Goal: Task Accomplishment & Management: Manage account settings

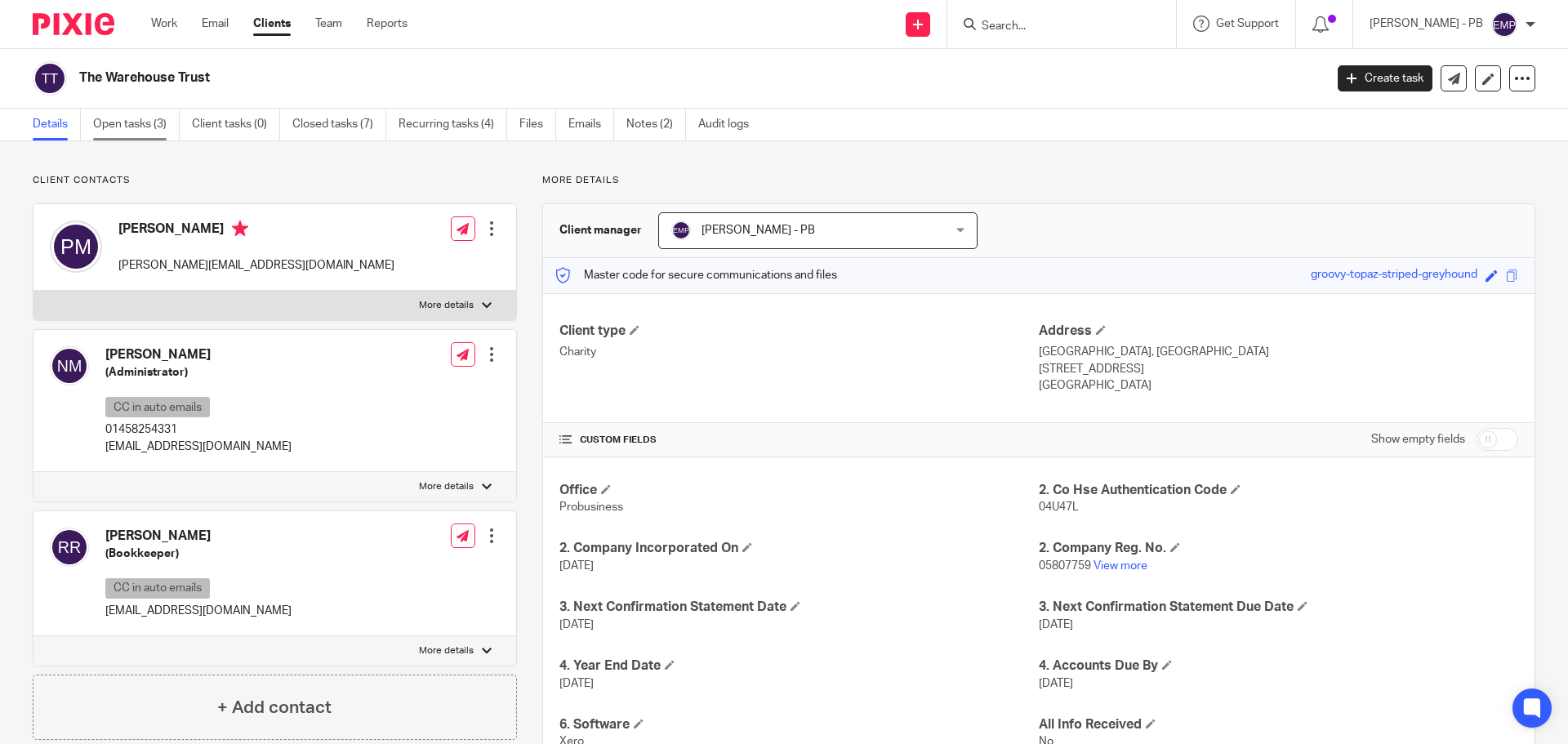
click at [137, 131] on link "Open tasks (3)" at bounding box center [136, 124] width 86 height 32
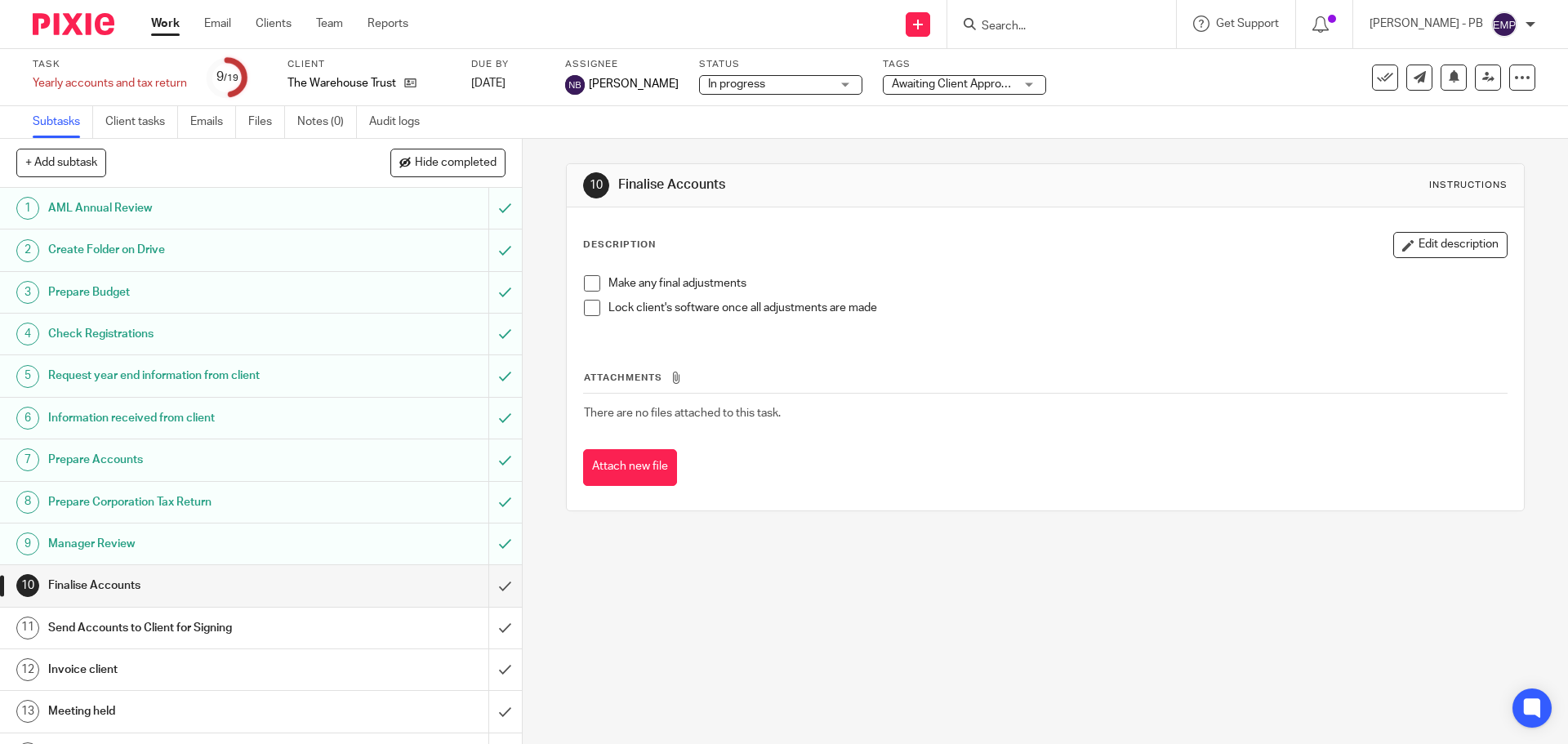
click at [584, 284] on span at bounding box center [591, 283] width 16 height 16
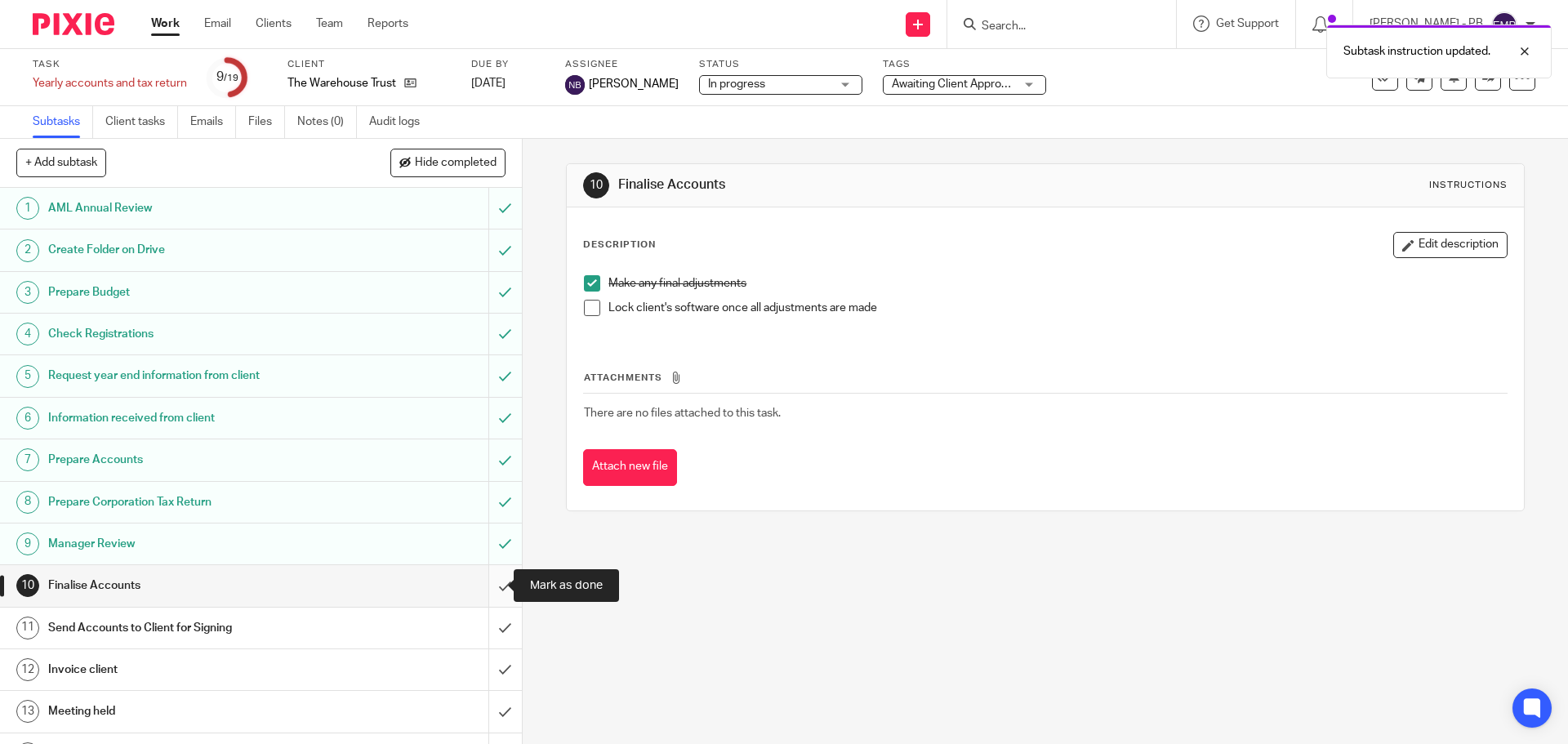
click at [484, 588] on input "submit" at bounding box center [261, 585] width 522 height 41
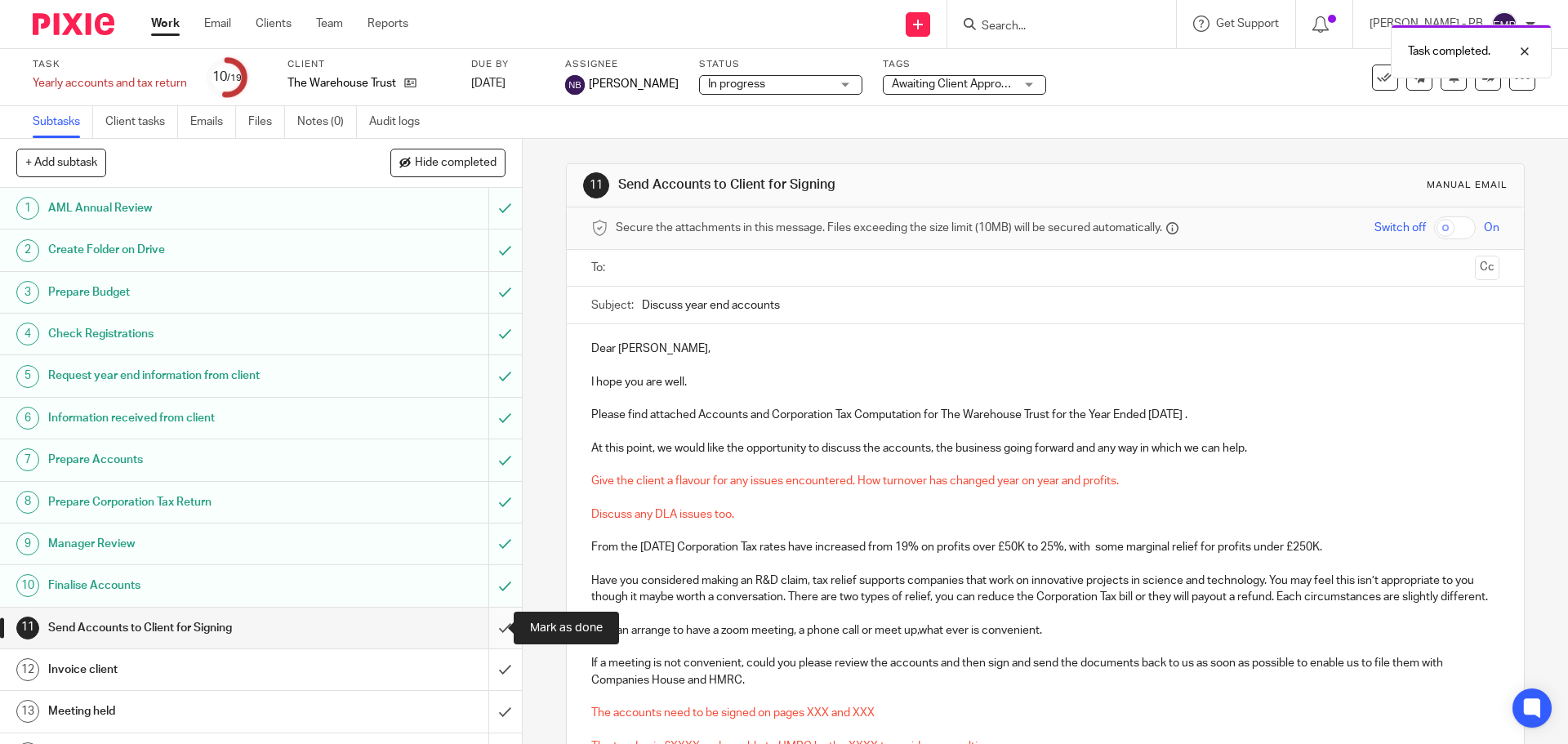
click at [491, 627] on input "submit" at bounding box center [261, 628] width 522 height 41
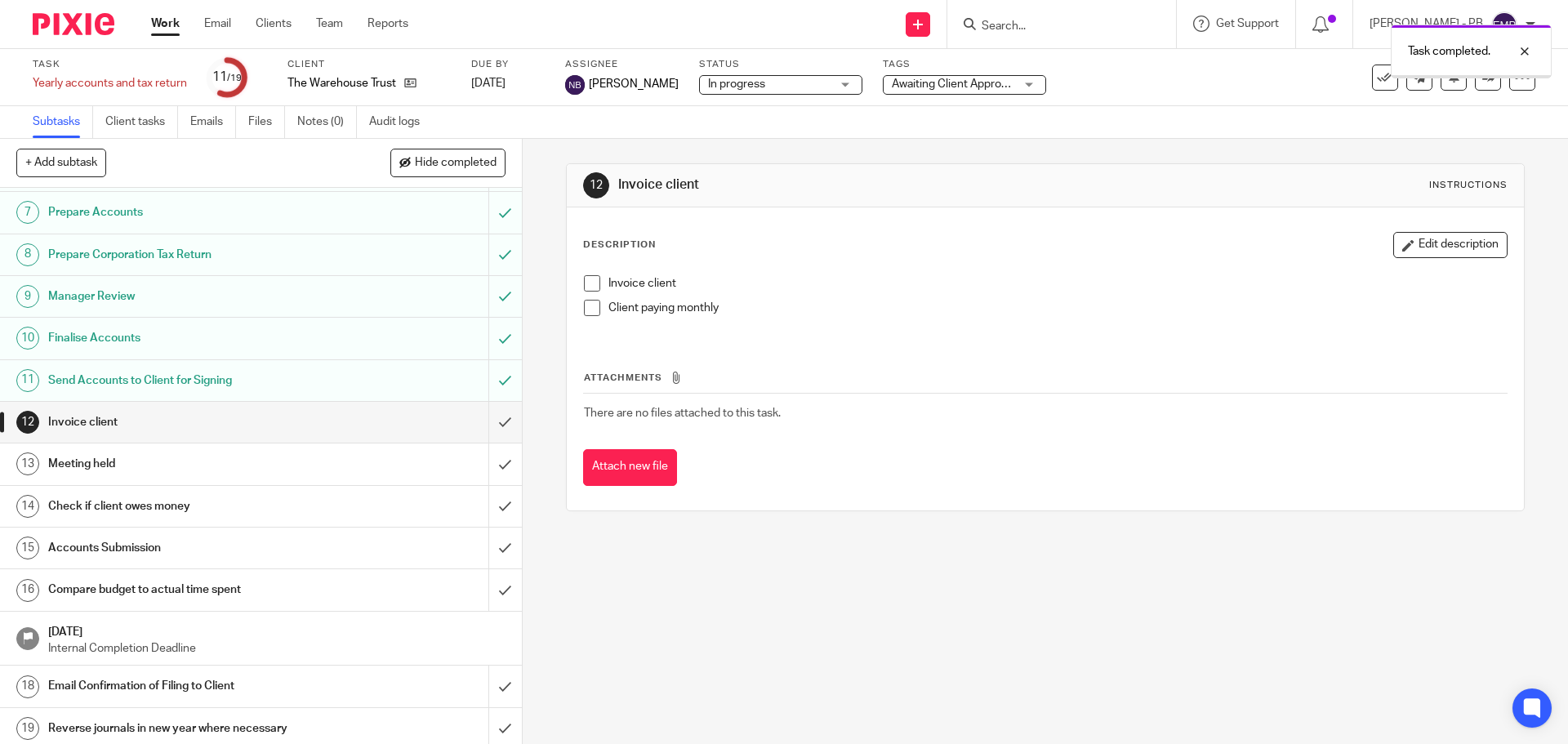
scroll to position [253, 0]
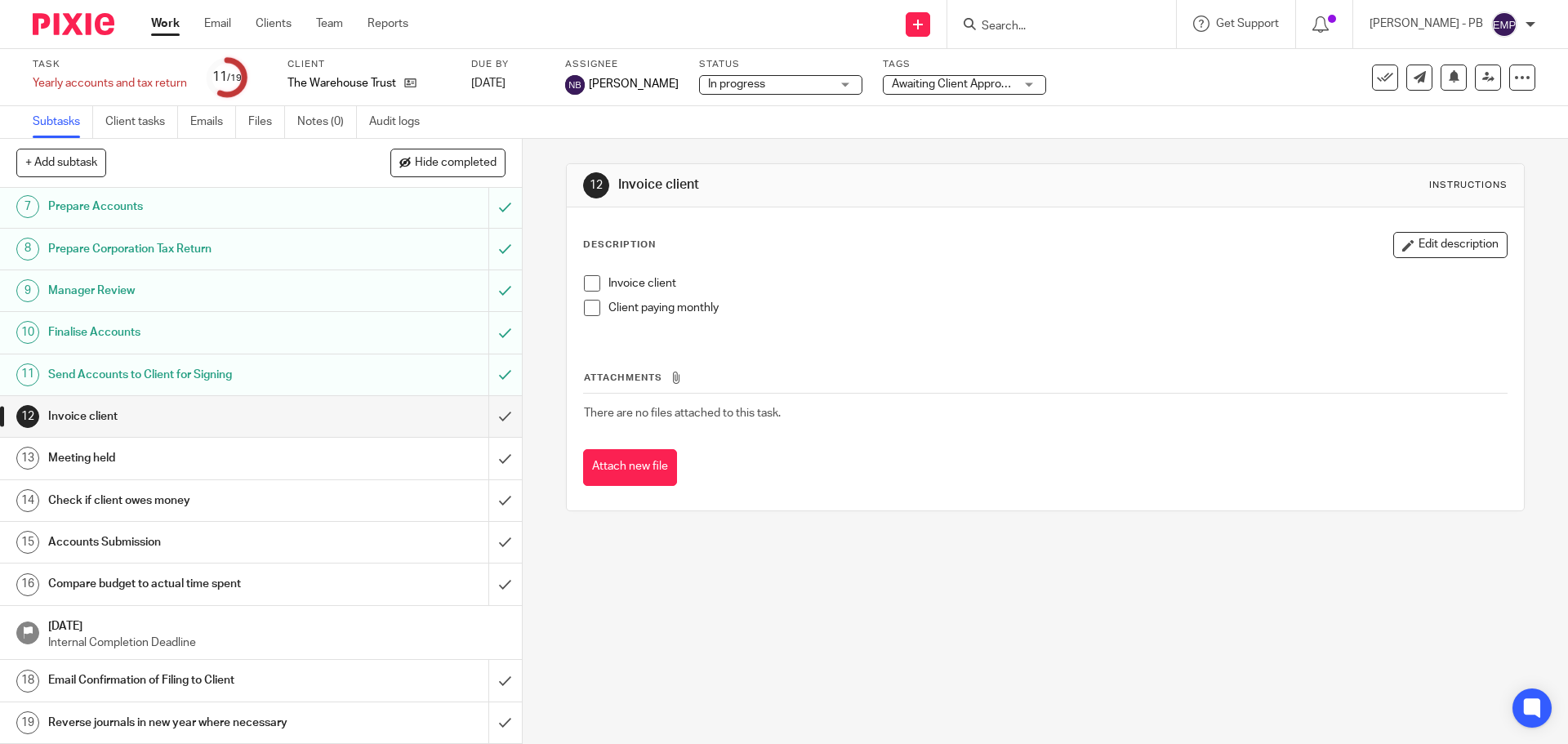
click at [909, 80] on span "Awaiting Client Approval" at bounding box center [954, 84] width 123 height 11
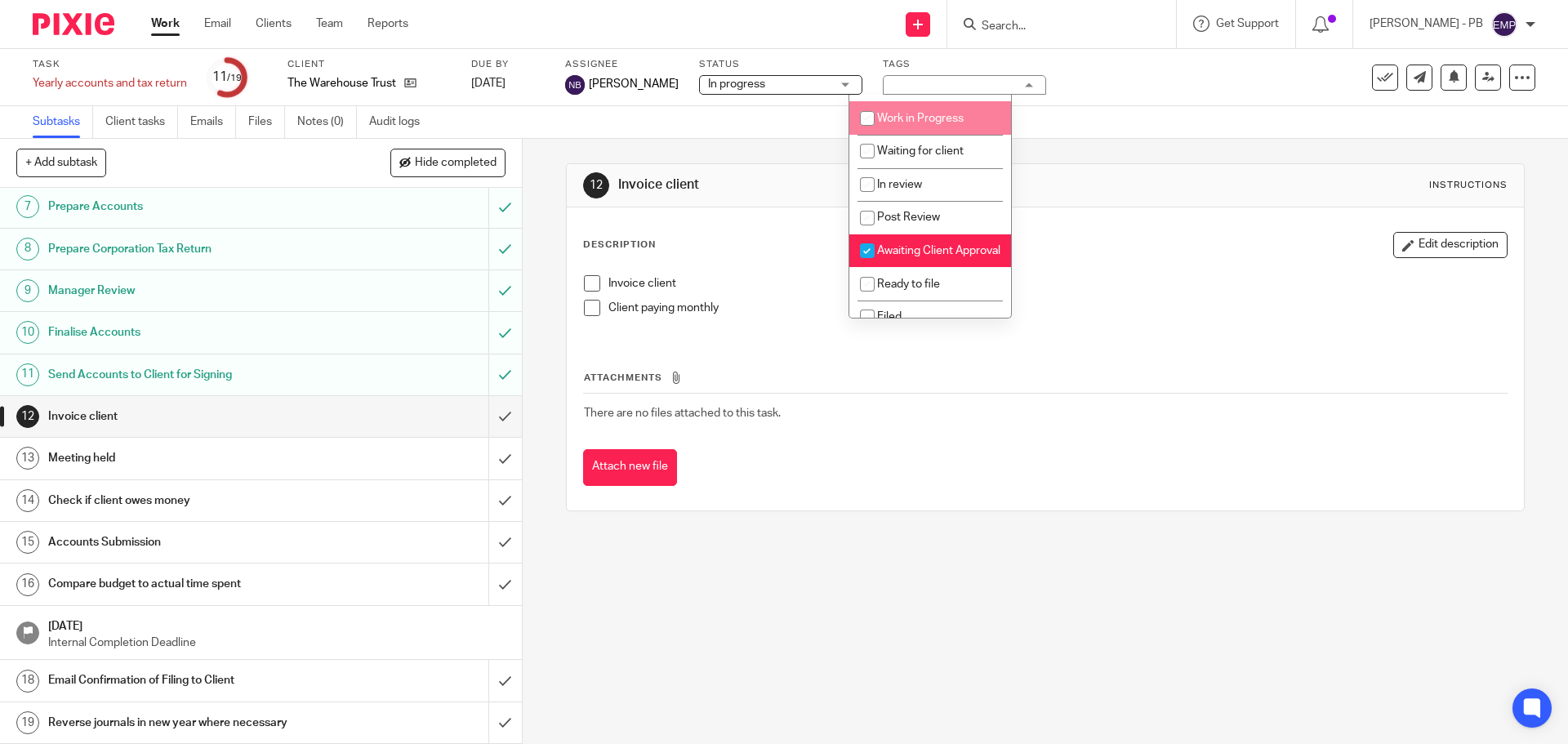
scroll to position [175, 0]
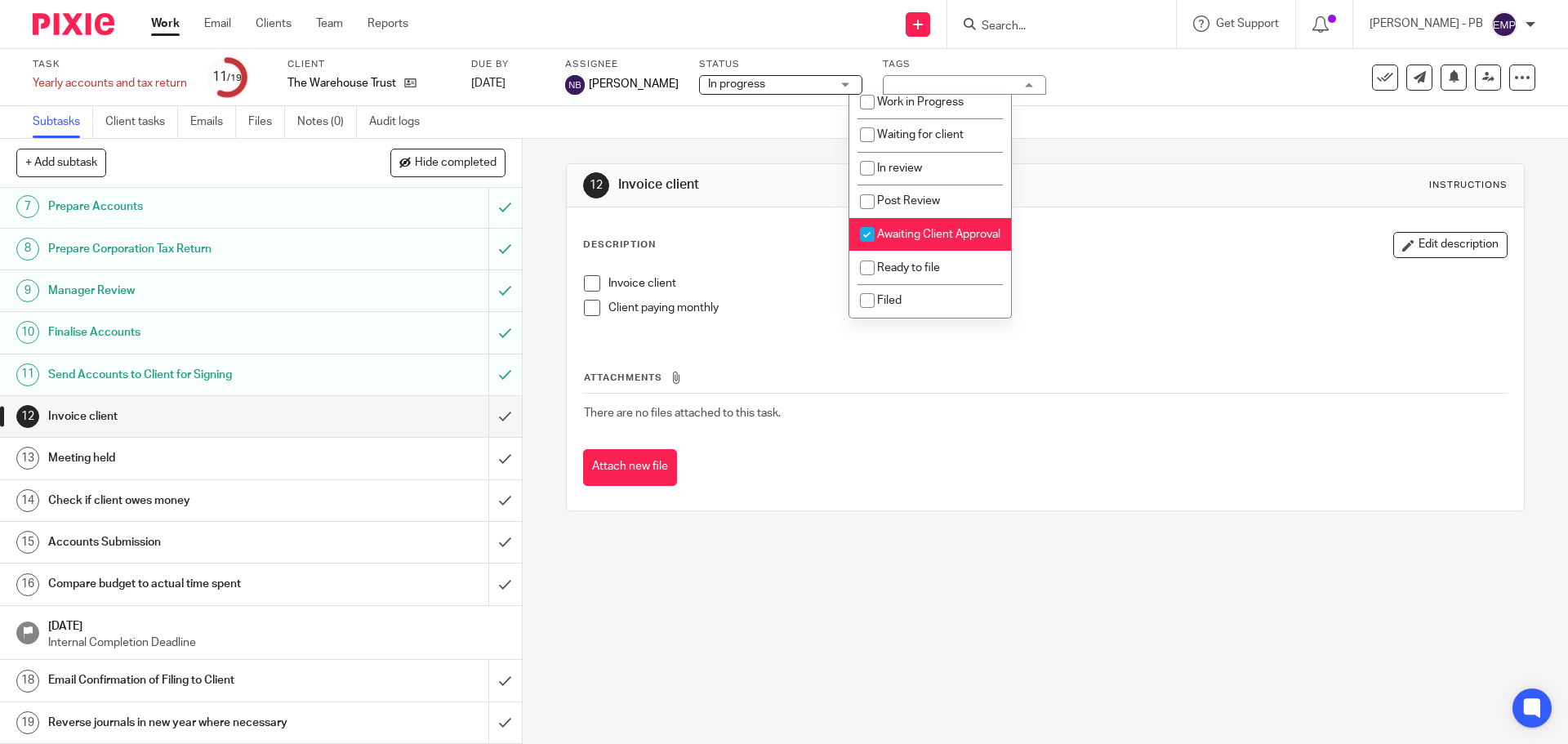
click at [906, 229] on span "Awaiting Client Approval" at bounding box center [938, 234] width 123 height 11
checkbox input "false"
click at [910, 257] on li "Ready to file" at bounding box center [930, 267] width 161 height 33
checkbox input "true"
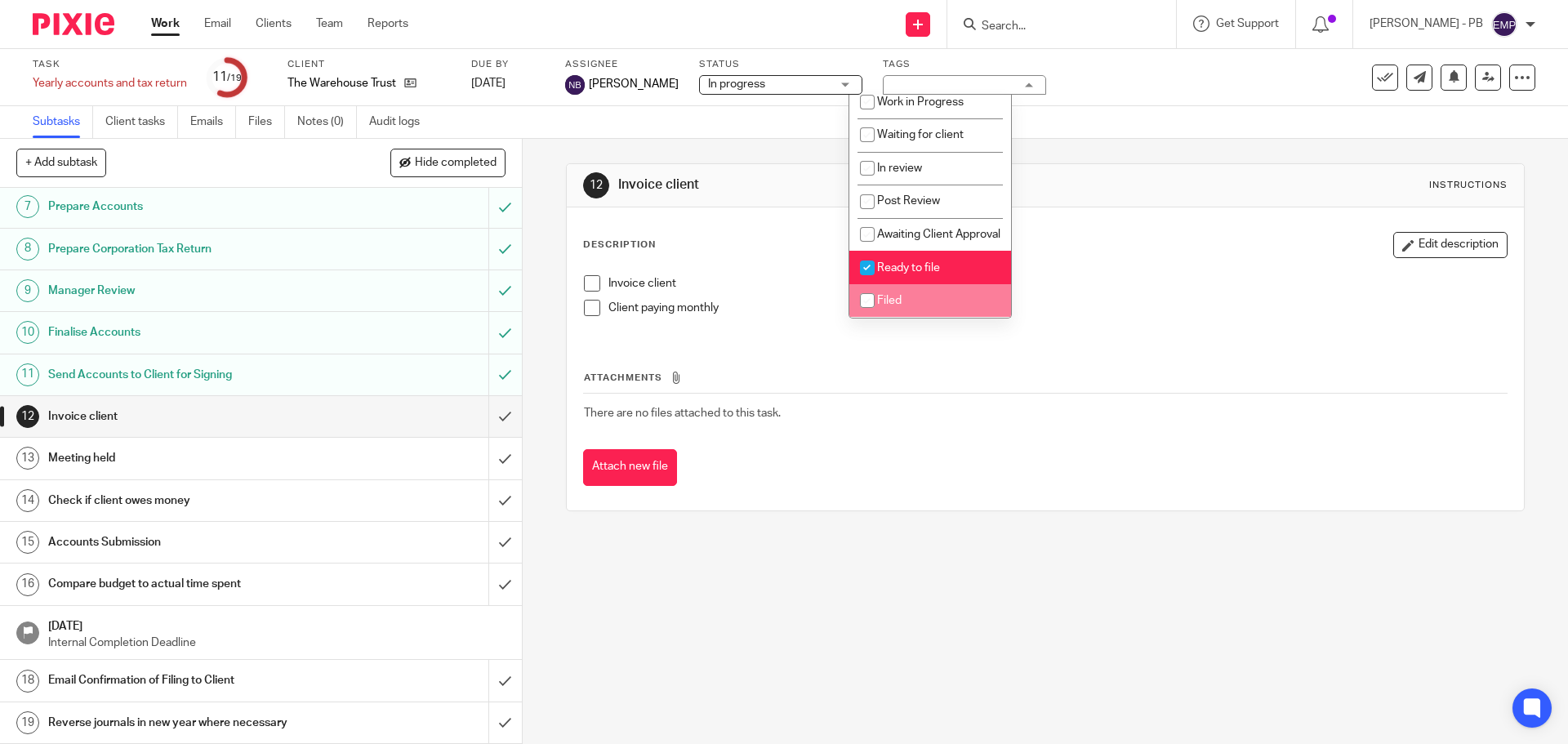
click at [554, 211] on div "12 Invoice client Instructions Description Edit description Invoice client Clie…" at bounding box center [1045, 441] width 1045 height 605
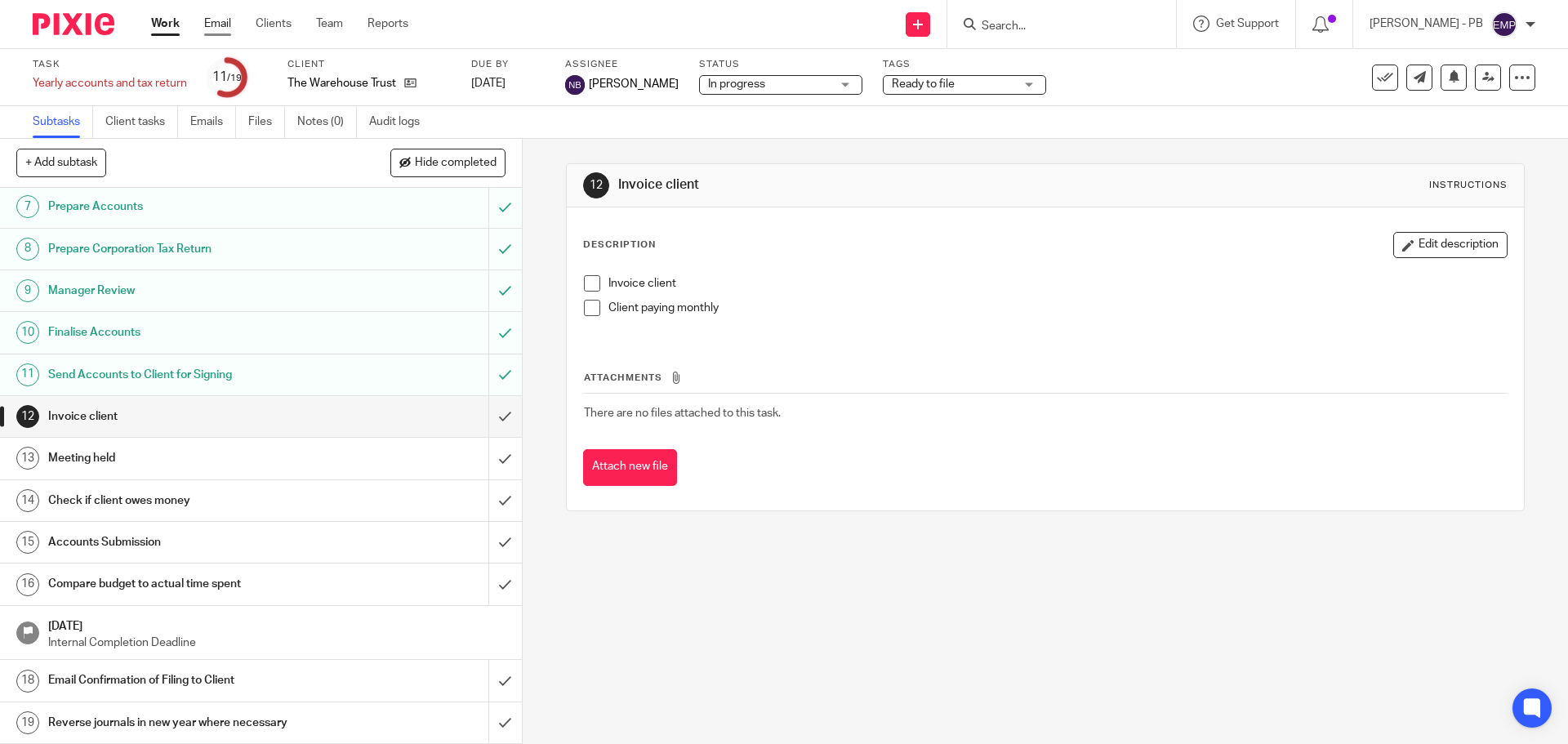
click at [214, 23] on link "Email" at bounding box center [218, 23] width 27 height 16
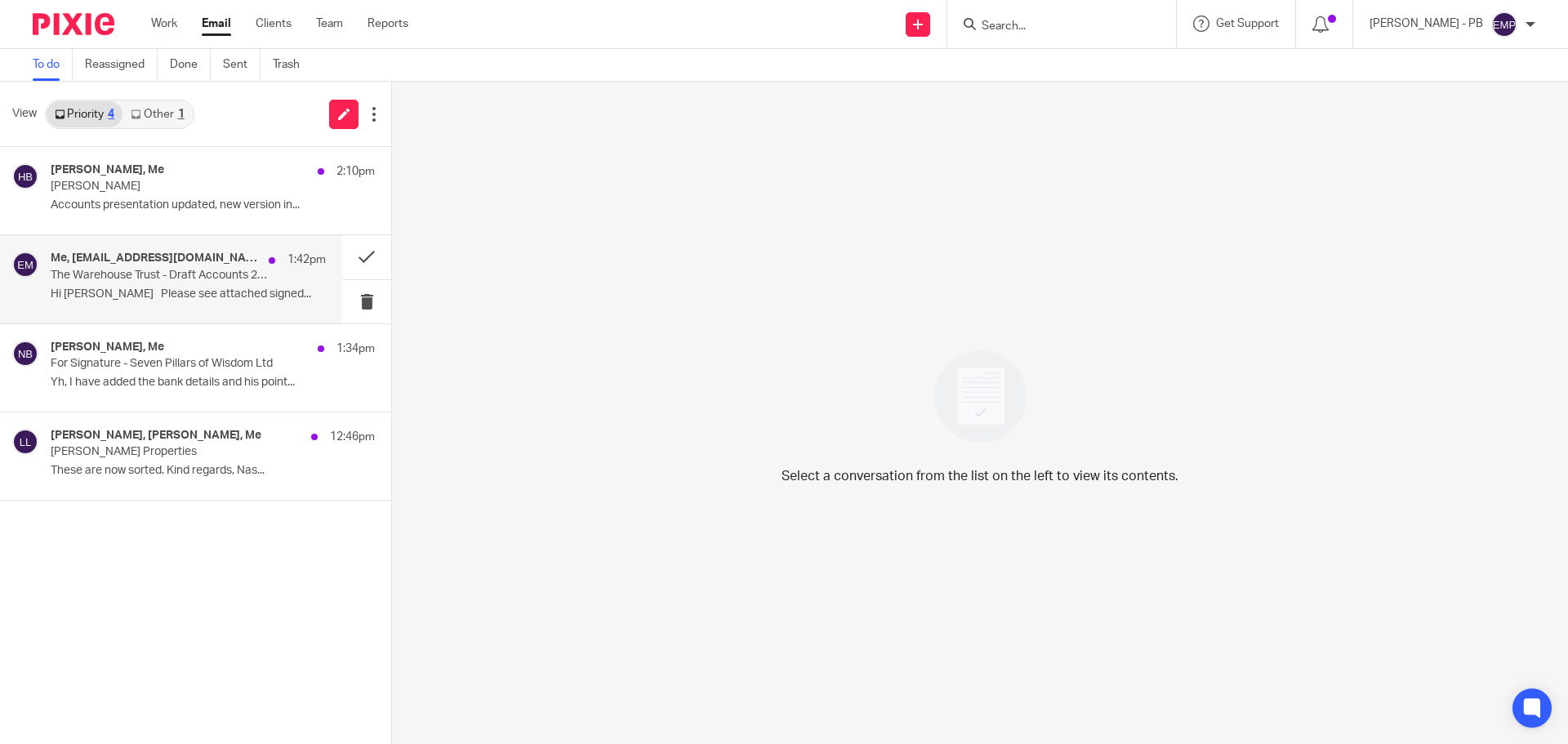
click at [142, 279] on p "The Warehouse Trust - Draft Accounts 2024" at bounding box center [161, 275] width 220 height 14
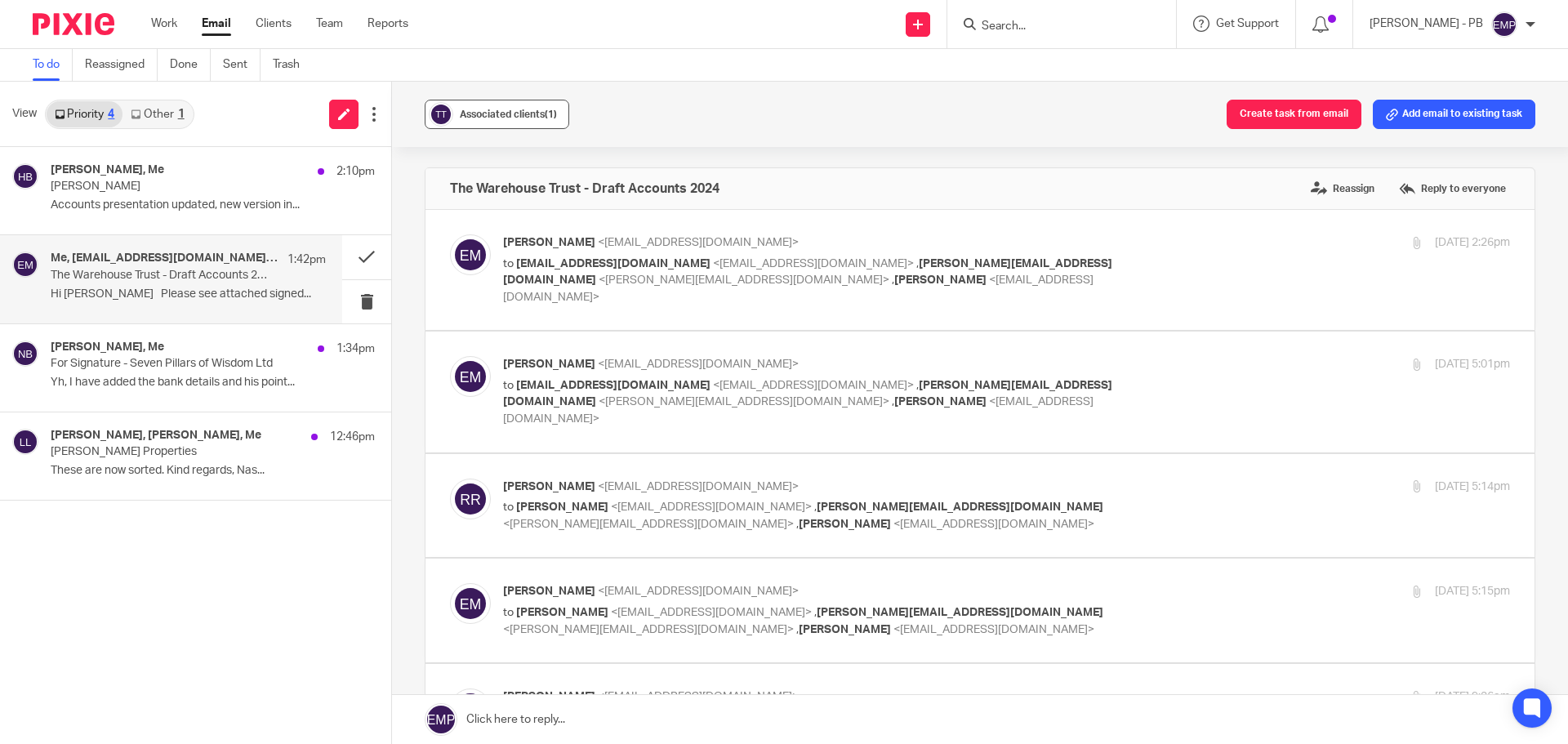
click at [515, 118] on span "Associated clients (1)" at bounding box center [508, 114] width 97 height 9
click at [365, 261] on button at bounding box center [366, 256] width 49 height 44
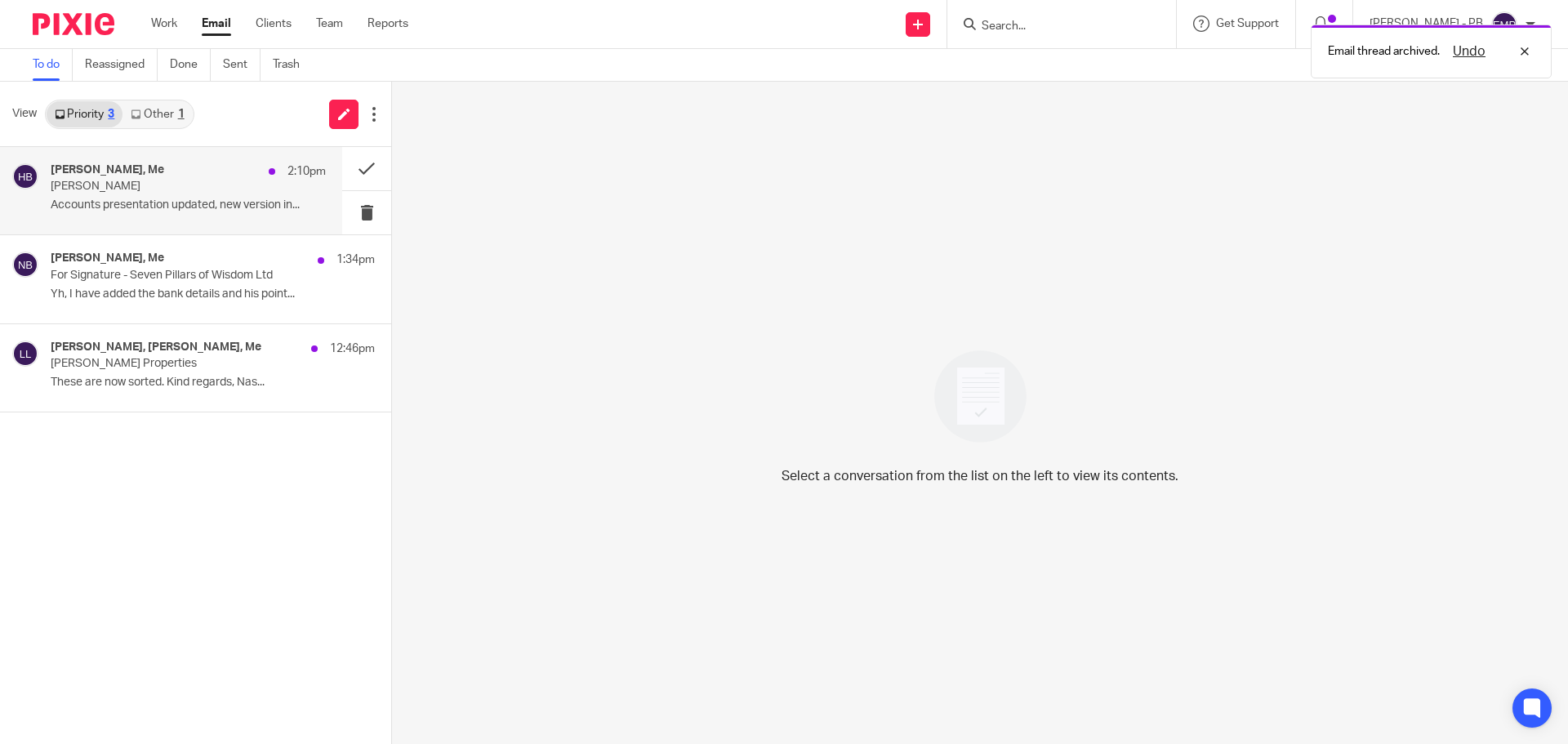
click at [120, 196] on div "Sonia Bird, Me 2:10pm Herb Stott Accounts presentation updated, new version in.…" at bounding box center [188, 190] width 275 height 55
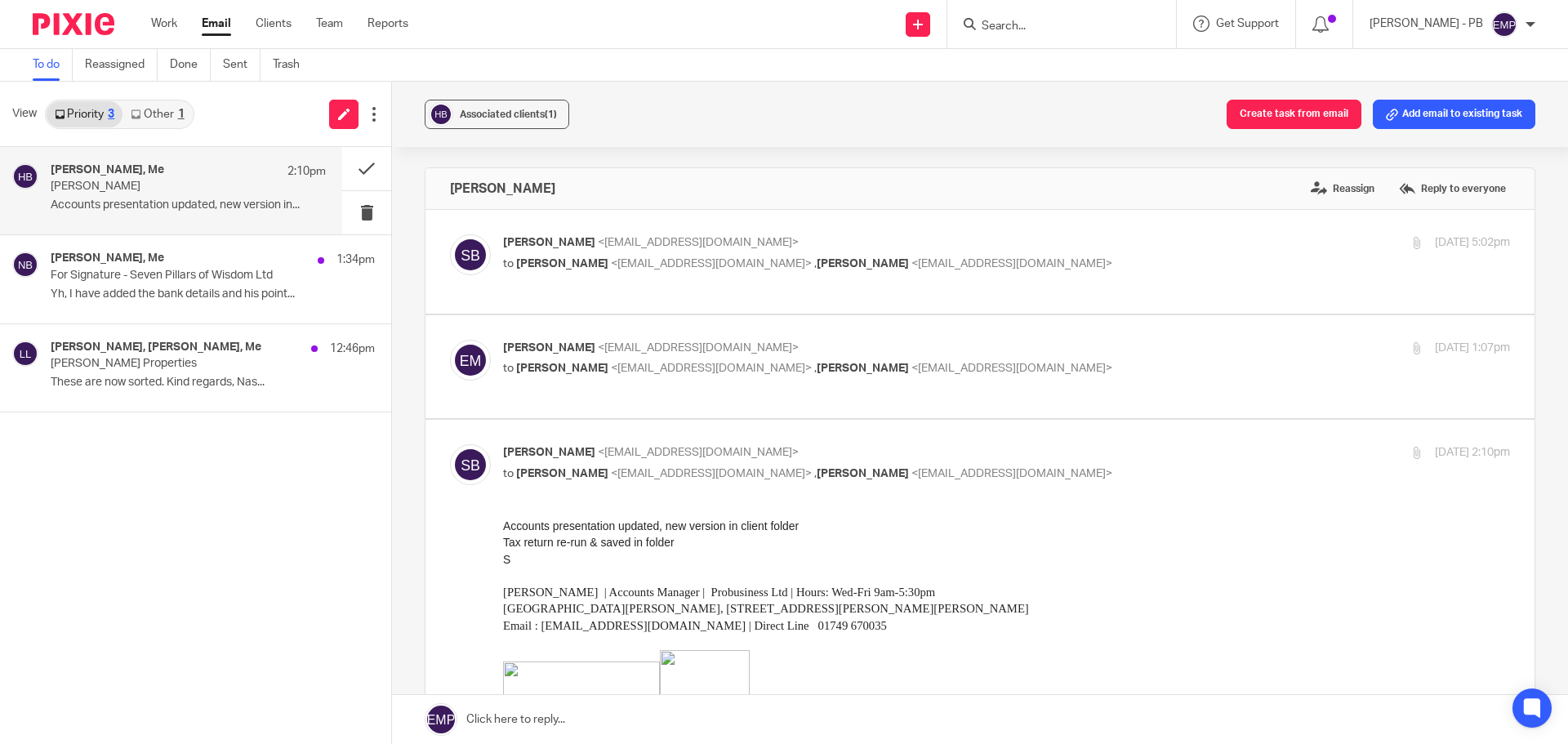
click at [496, 131] on div "Associated clients (1) Create task from email Add email to existing task" at bounding box center [980, 114] width 1176 height 65
click at [494, 109] on span "Associated clients (1)" at bounding box center [508, 114] width 97 height 9
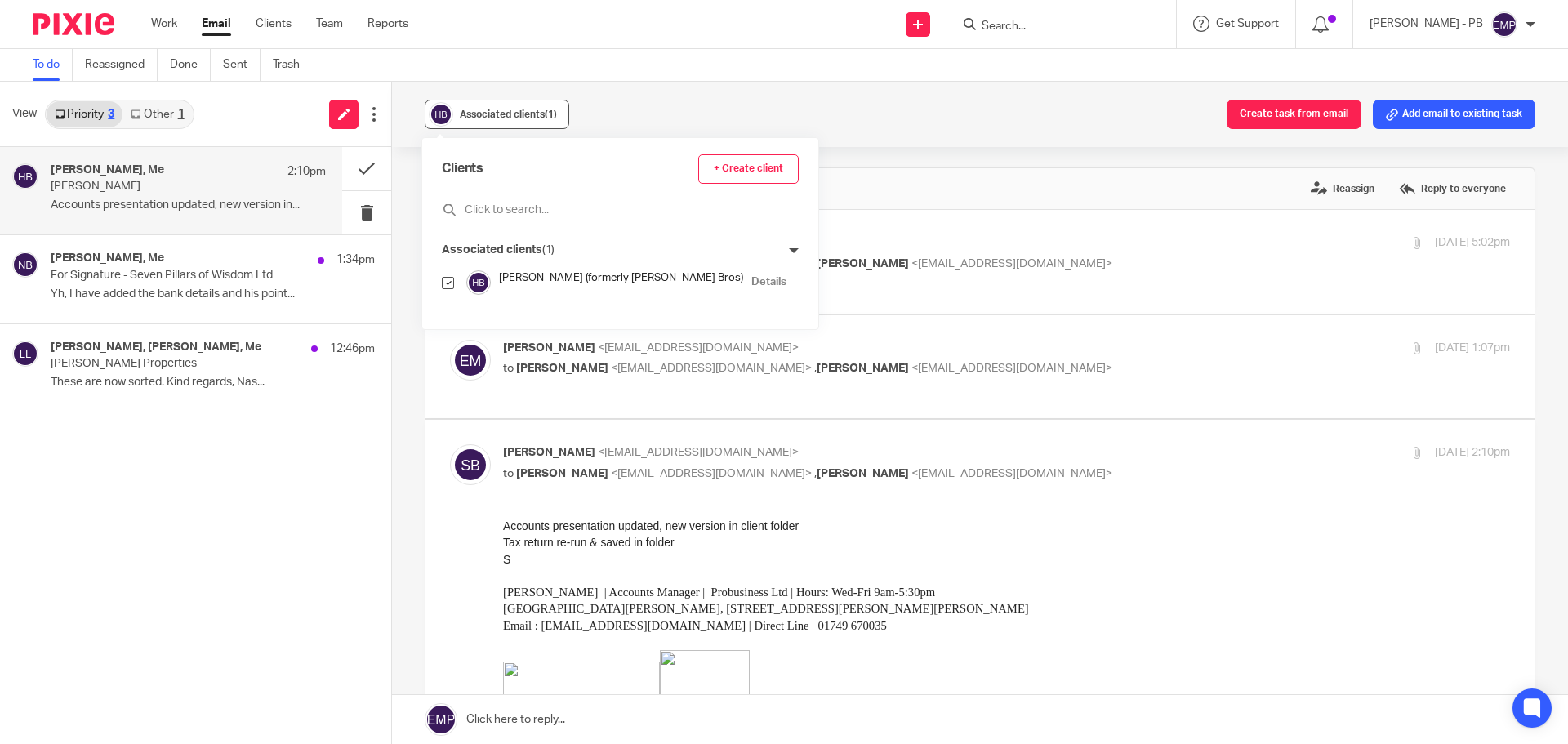
click at [494, 109] on span "Associated clients (1)" at bounding box center [508, 114] width 97 height 9
click at [359, 175] on button at bounding box center [366, 168] width 49 height 44
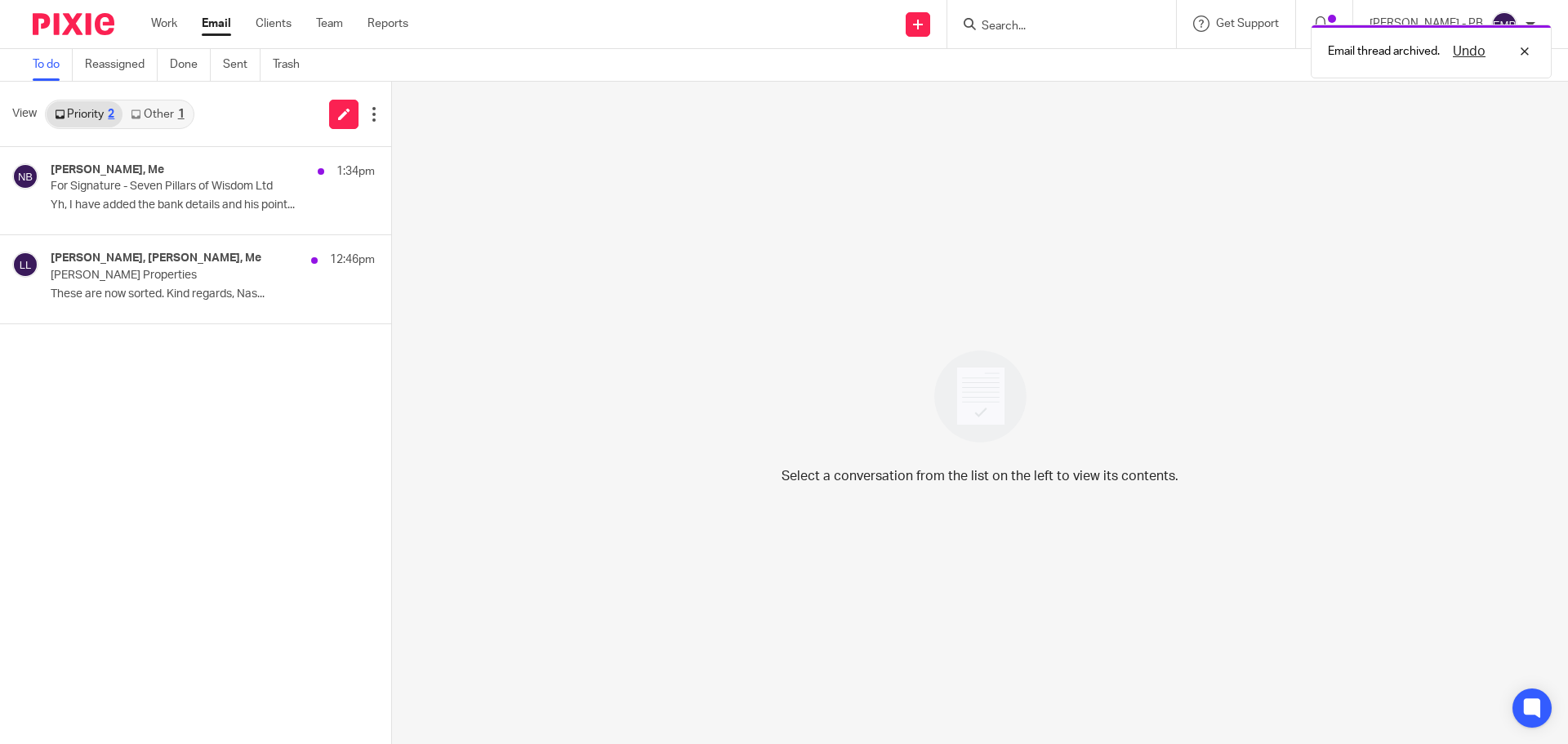
click at [147, 120] on link "Other 1" at bounding box center [156, 114] width 69 height 26
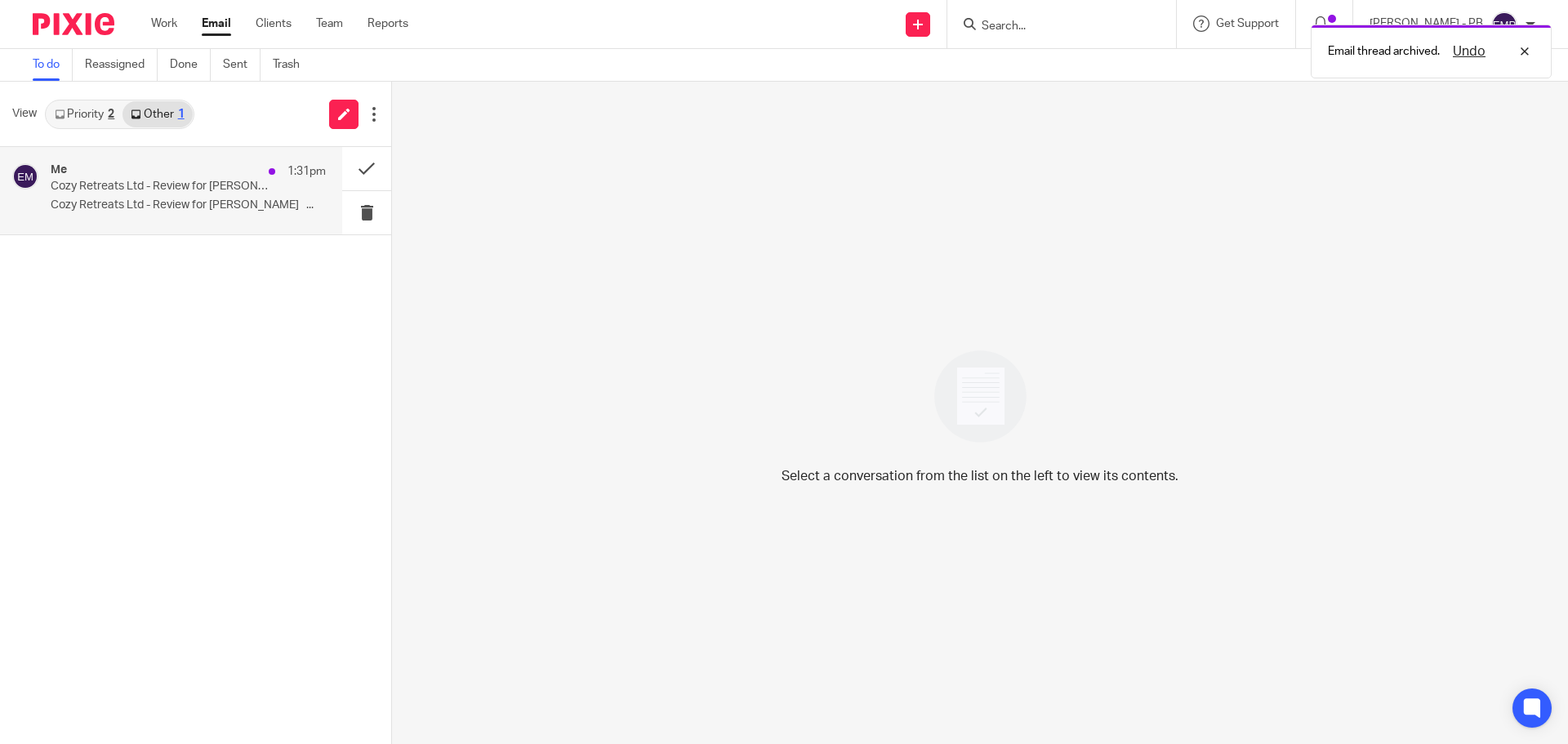
click at [156, 212] on p "Cozy Retreats Ltd - Review for Sonia ..." at bounding box center [188, 205] width 275 height 14
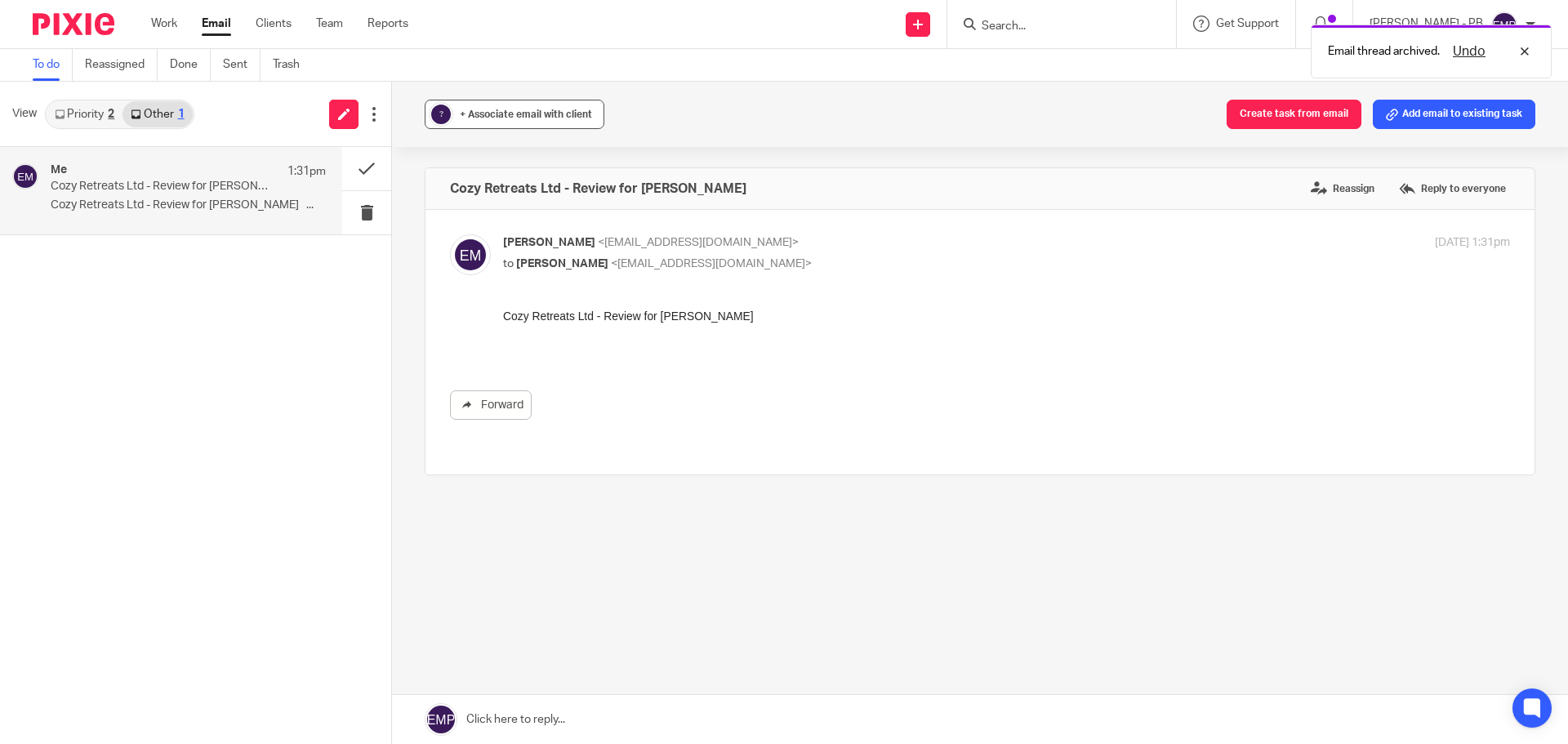
click at [562, 105] on button "? + Associate email with client" at bounding box center [514, 114] width 179 height 29
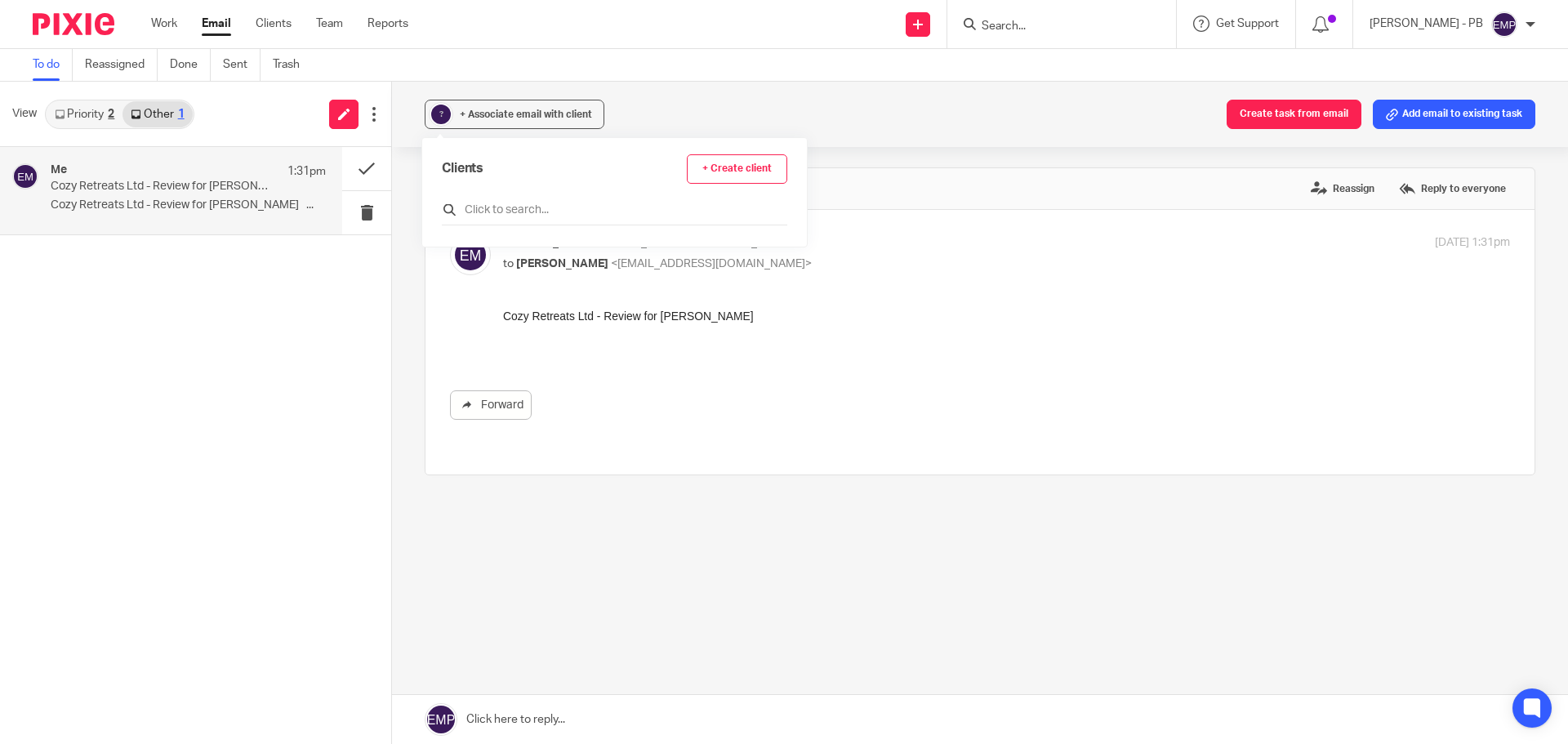
click at [517, 208] on input "text" at bounding box center [614, 209] width 345 height 16
type input "cozy"
click at [445, 279] on input "checkbox" at bounding box center [448, 283] width 12 height 12
checkbox input "true"
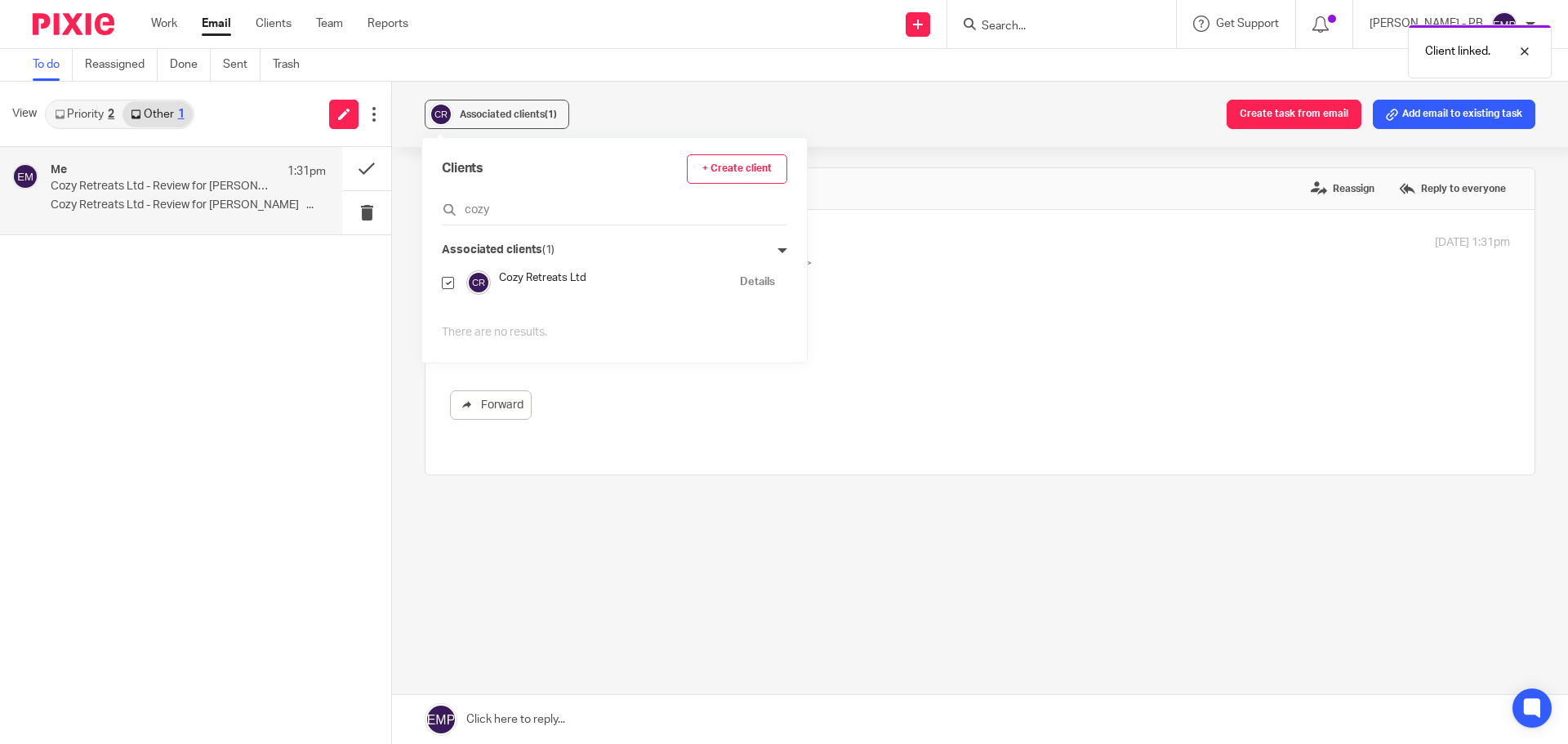
click at [409, 239] on div "Associated clients (1) Create task from email Add email to existing task Cozy R…" at bounding box center [980, 413] width 1176 height 662
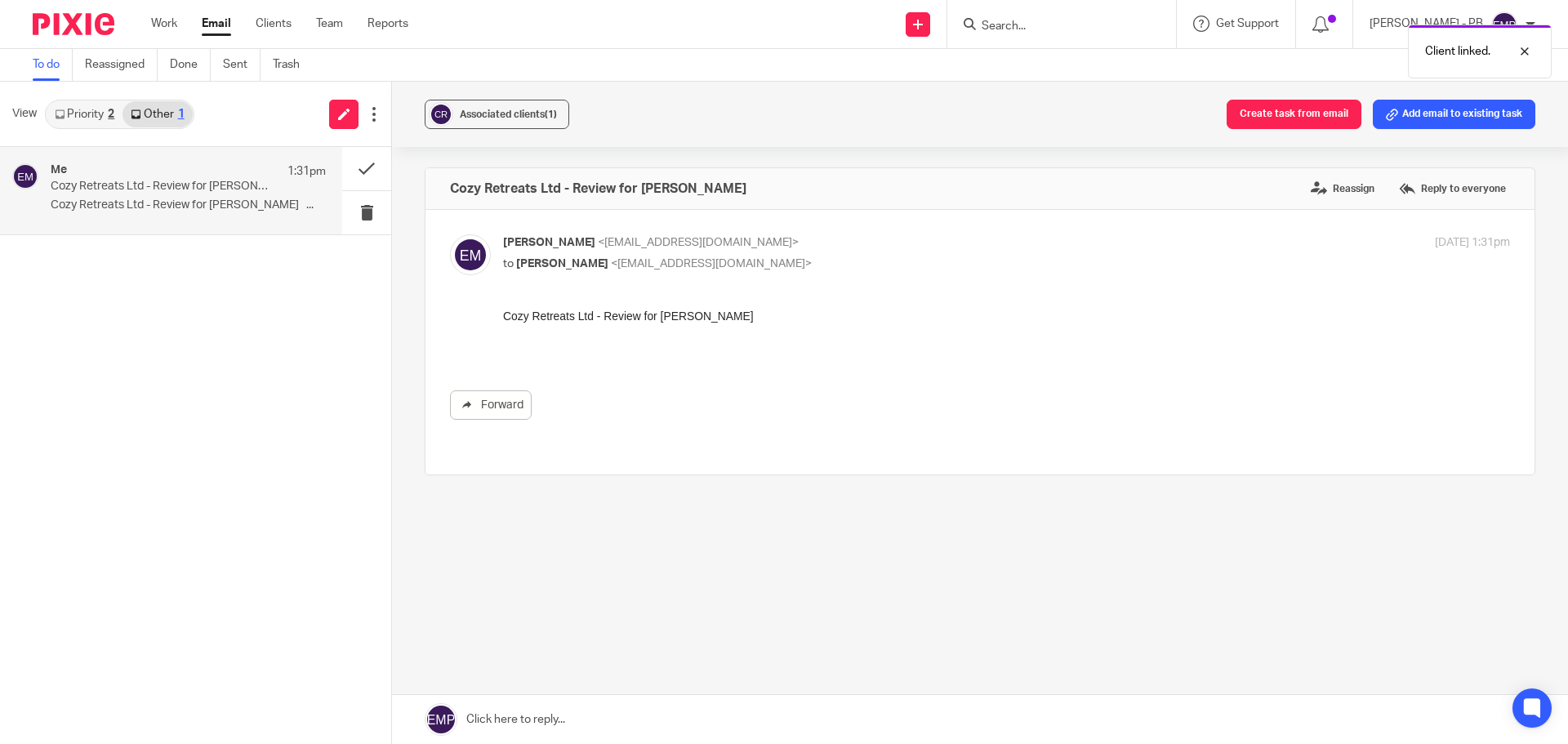
click at [212, 25] on link "Email" at bounding box center [216, 23] width 29 height 16
